Goal: Obtain resource: Download file/media

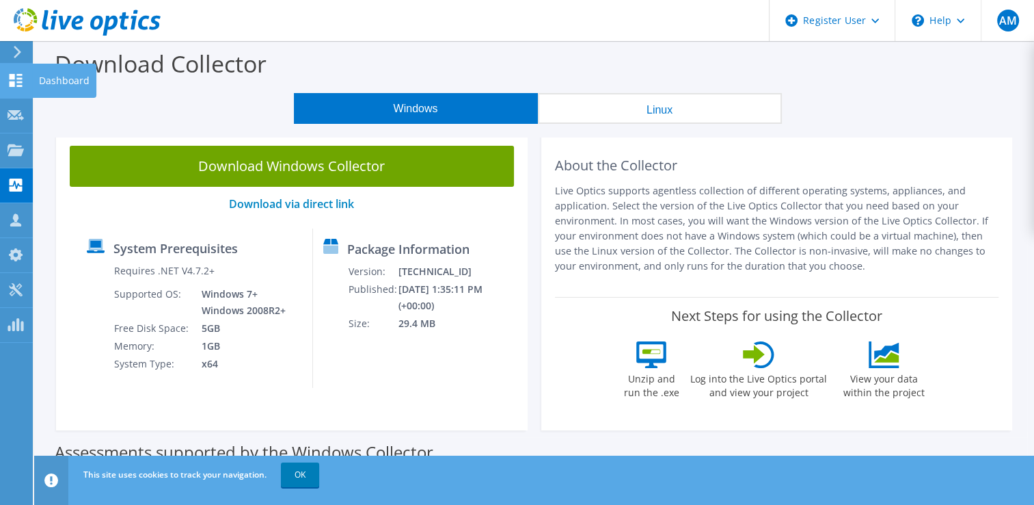
click at [18, 85] on use at bounding box center [16, 80] width 13 height 13
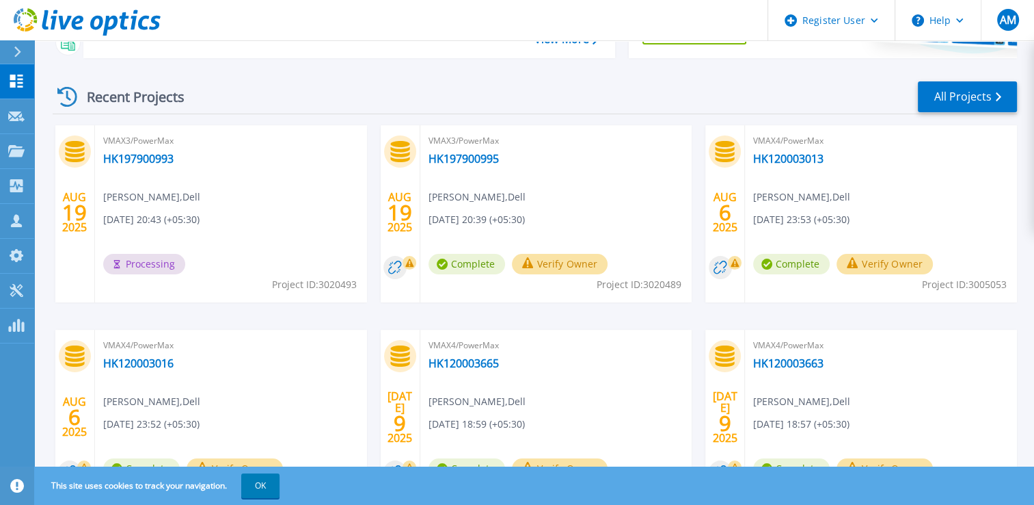
scroll to position [183, 0]
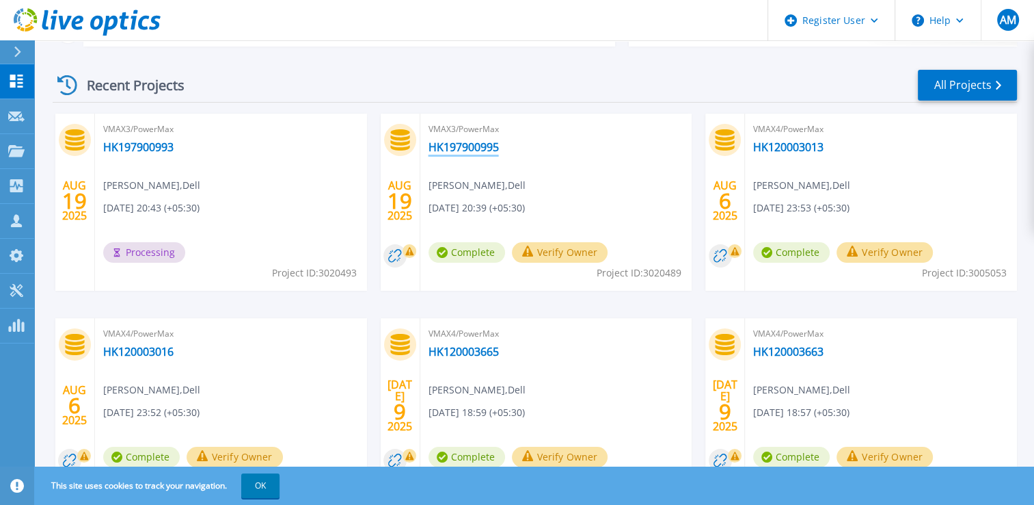
click at [447, 148] on link "HK197900995" at bounding box center [464, 147] width 70 height 14
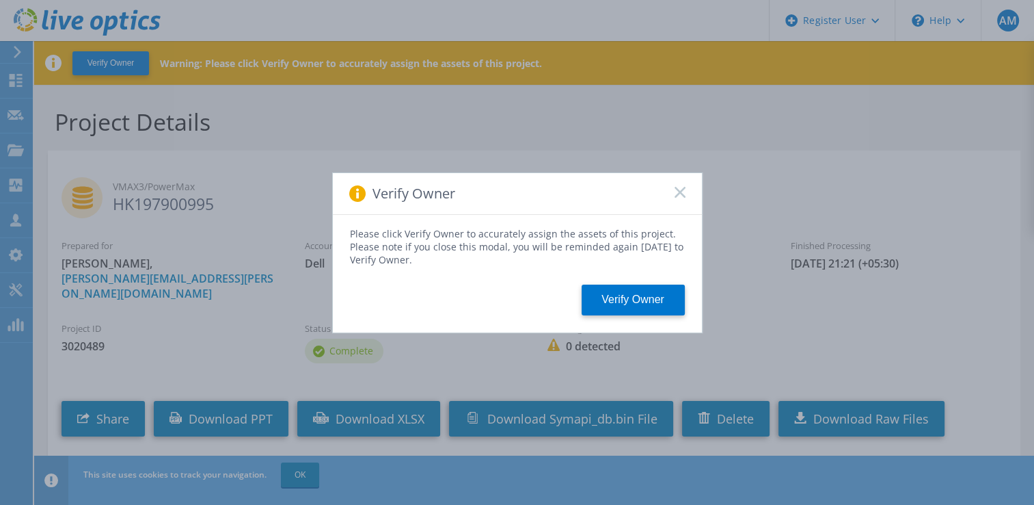
click at [682, 190] on rect at bounding box center [680, 192] width 12 height 12
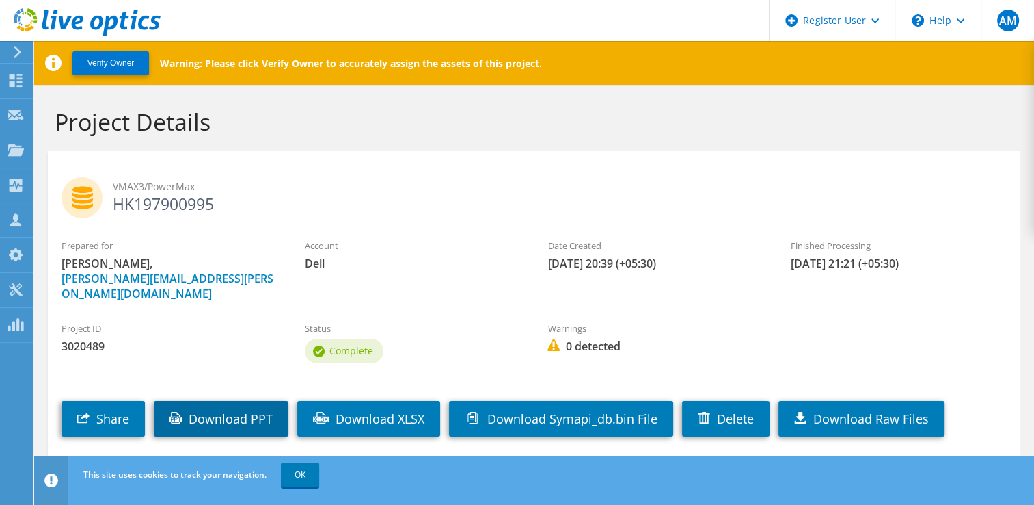
click at [258, 401] on link "Download PPT" at bounding box center [221, 419] width 135 height 36
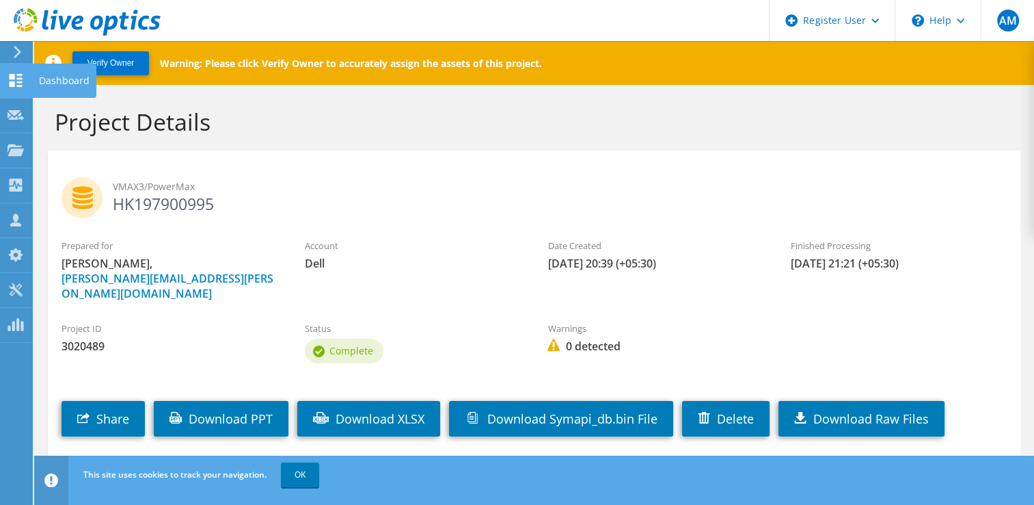
click at [23, 77] on icon at bounding box center [16, 80] width 16 height 13
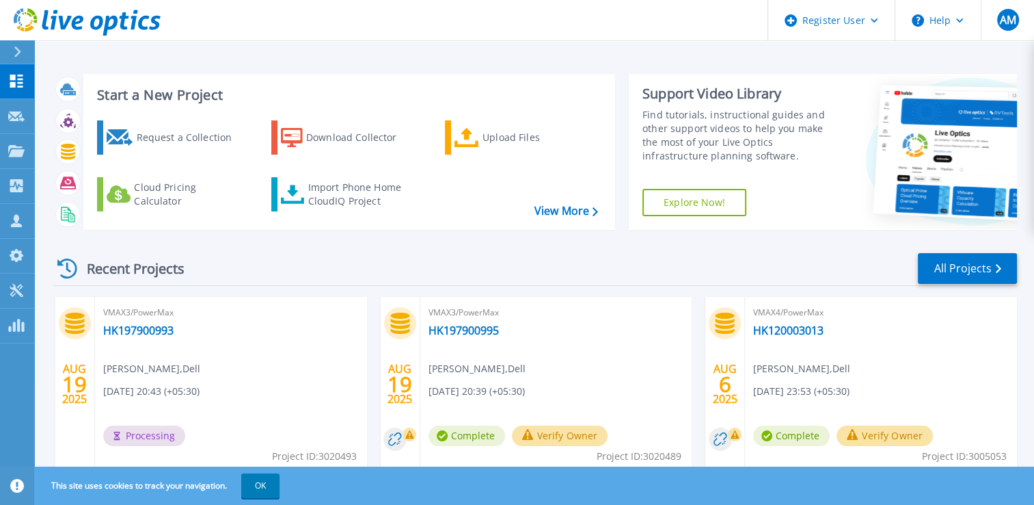
click at [376, 272] on div "Recent Projects All Projects" at bounding box center [535, 269] width 965 height 34
click at [144, 330] on link "HK197900993" at bounding box center [138, 330] width 70 height 14
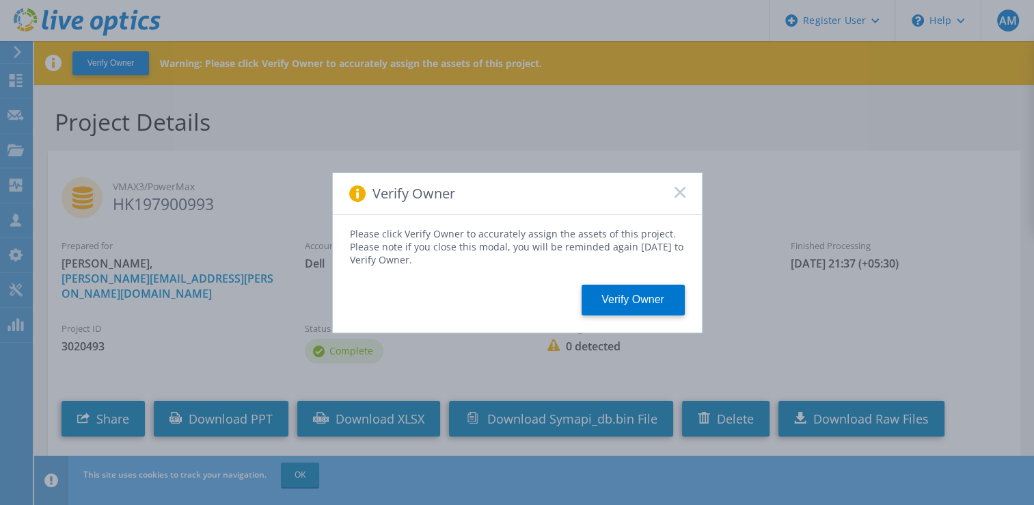
click at [678, 190] on rect at bounding box center [680, 192] width 12 height 12
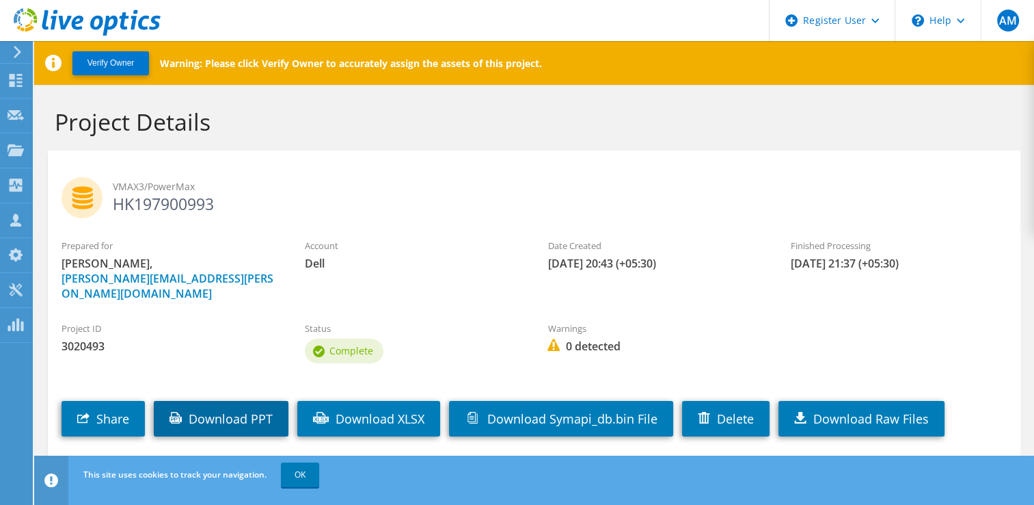
click at [211, 418] on link "Download PPT" at bounding box center [221, 419] width 135 height 36
